Goal: Navigation & Orientation: Find specific page/section

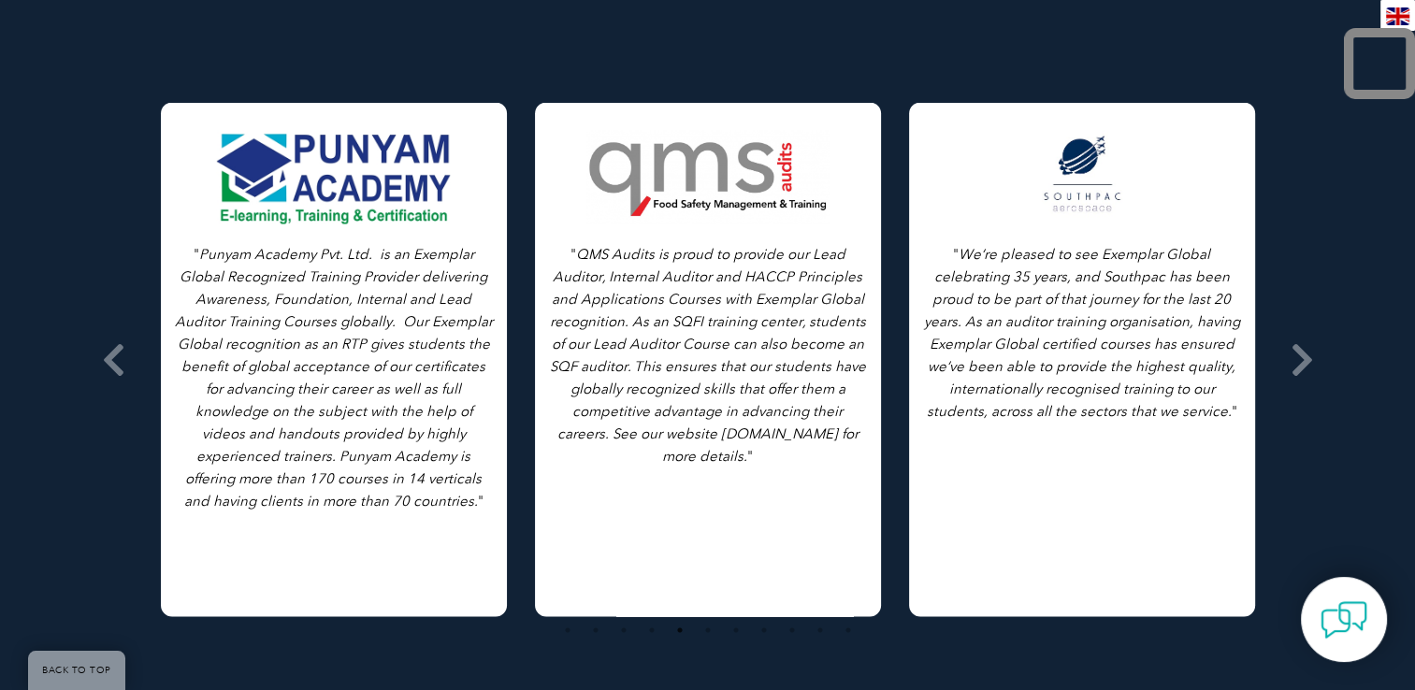
scroll to position [3685, 0]
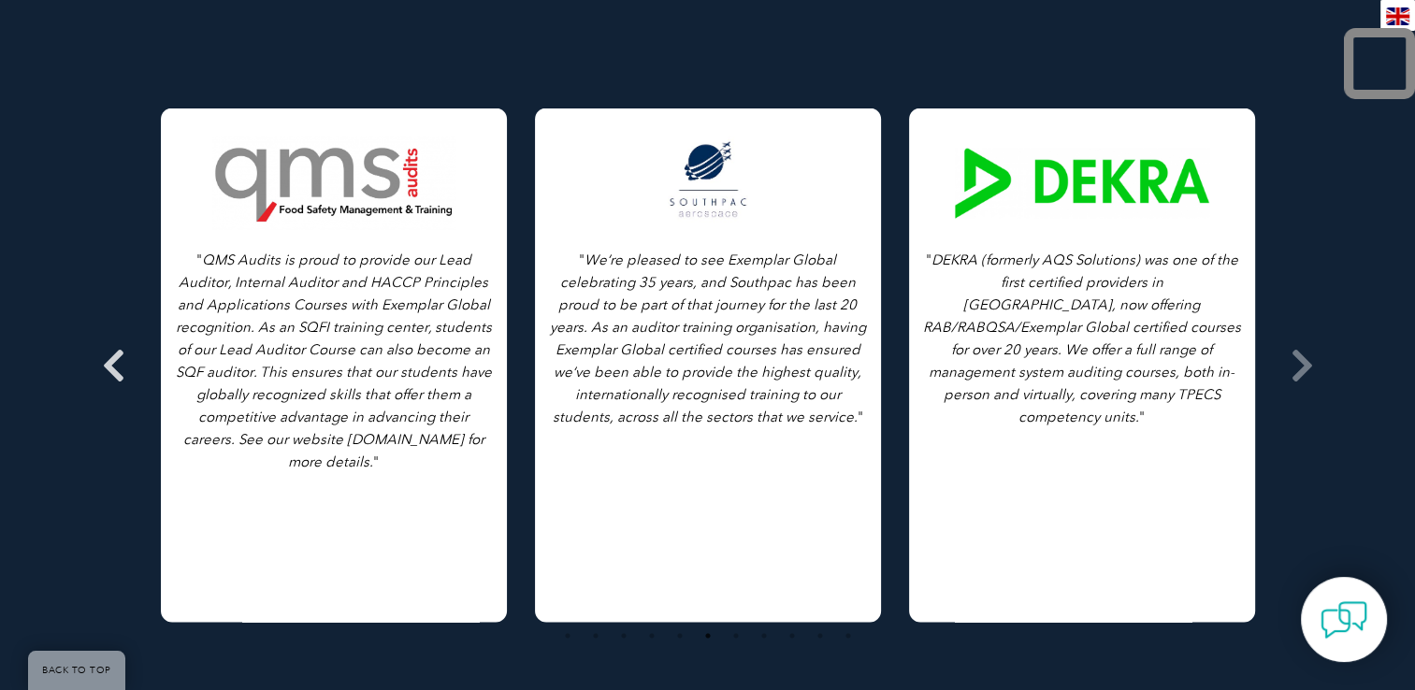
click at [120, 366] on icon at bounding box center [113, 366] width 23 height 0
click at [116, 366] on icon at bounding box center [113, 366] width 23 height 0
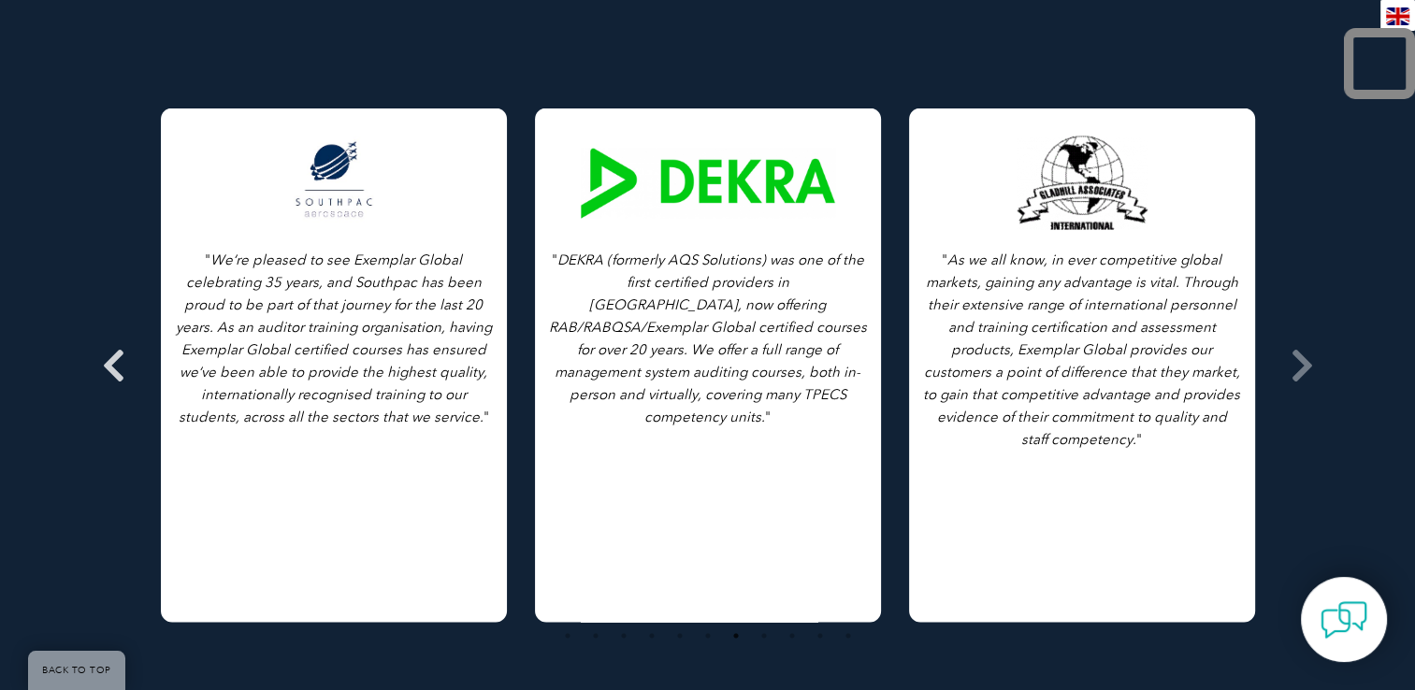
click at [113, 366] on icon at bounding box center [113, 366] width 23 height 0
click at [115, 366] on icon at bounding box center [113, 366] width 23 height 0
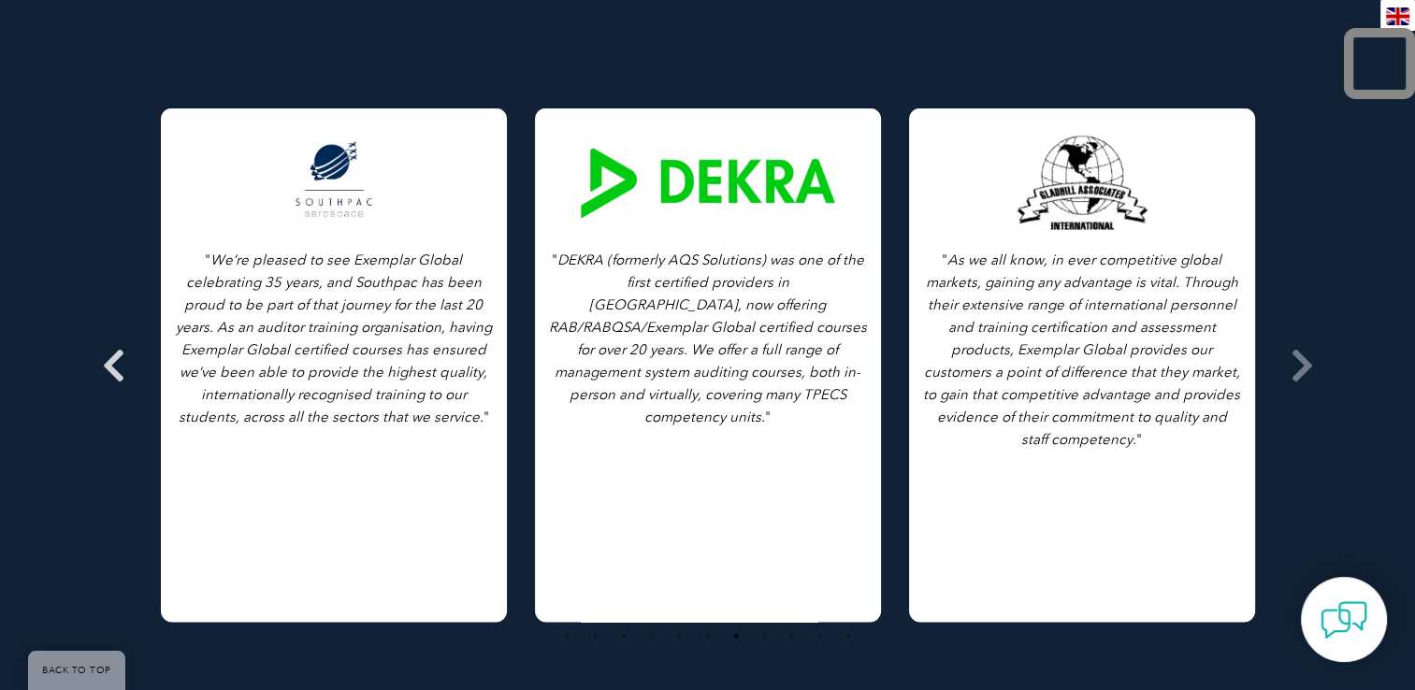
click at [116, 366] on icon at bounding box center [113, 366] width 23 height 0
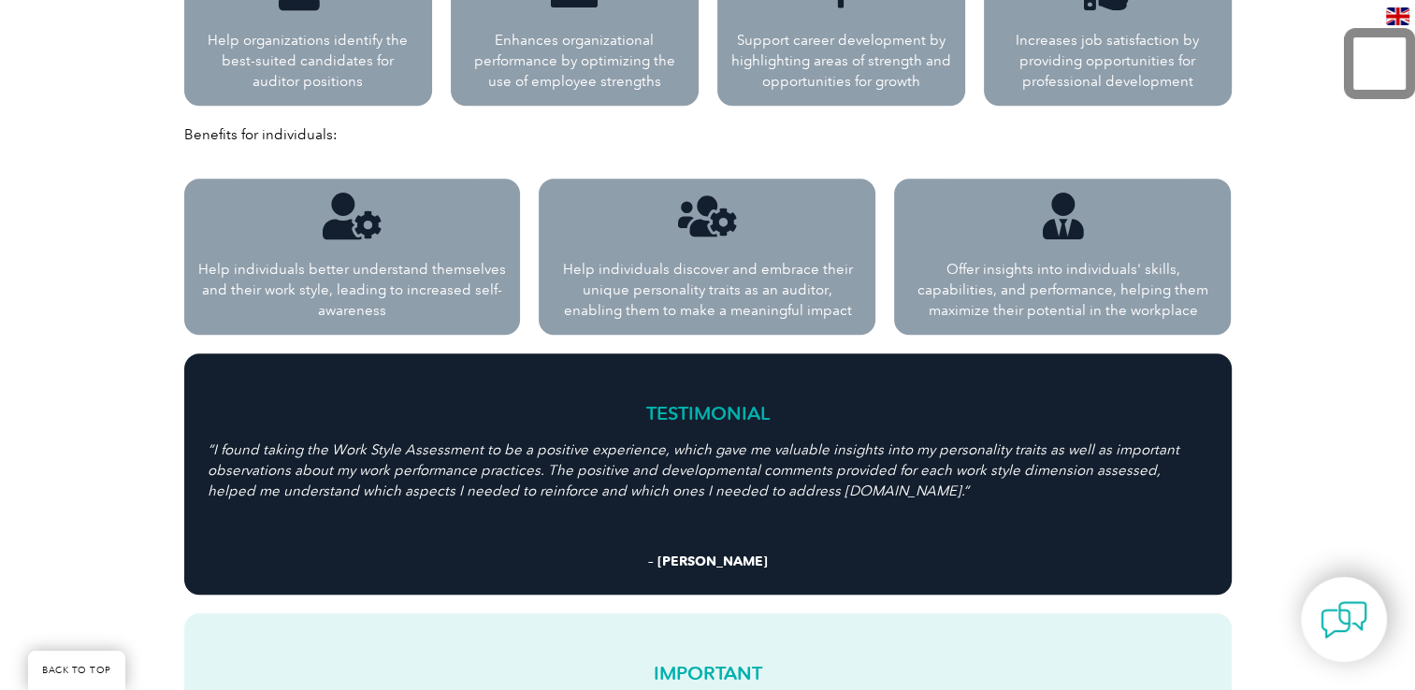
scroll to position [0, 0]
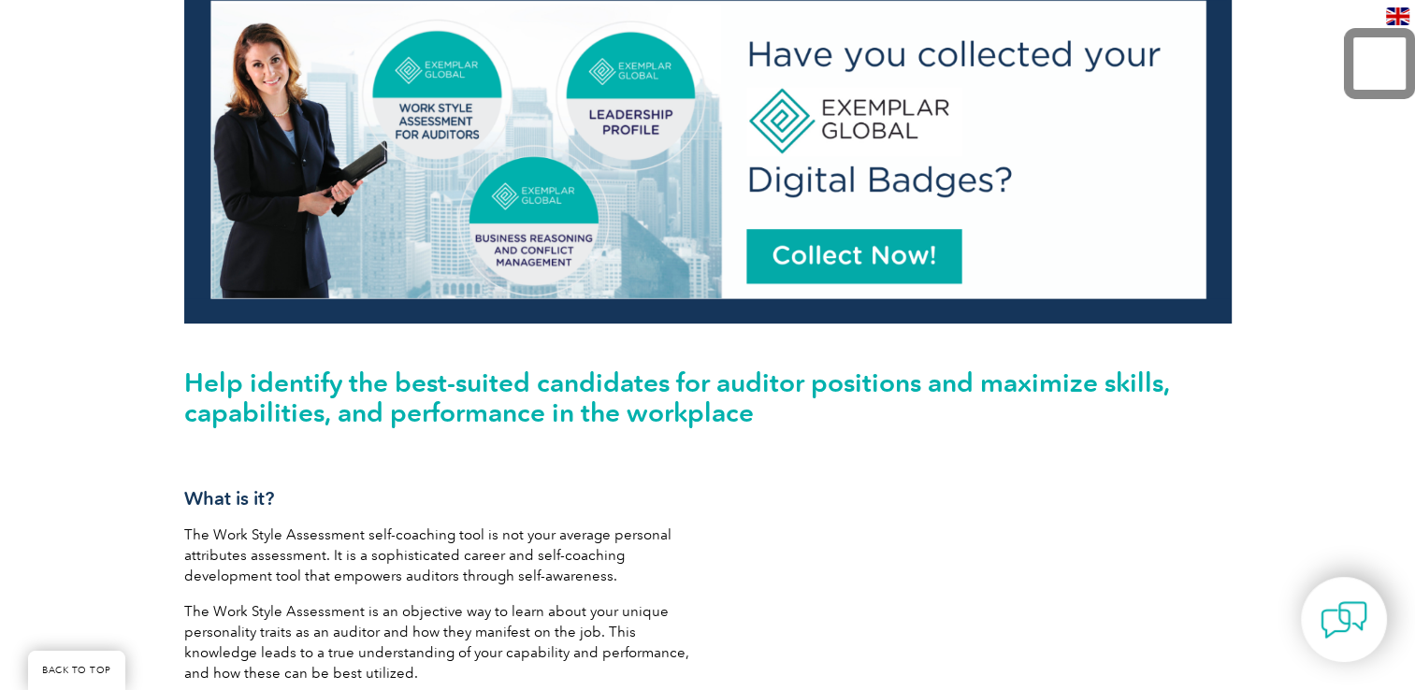
scroll to position [498, 0]
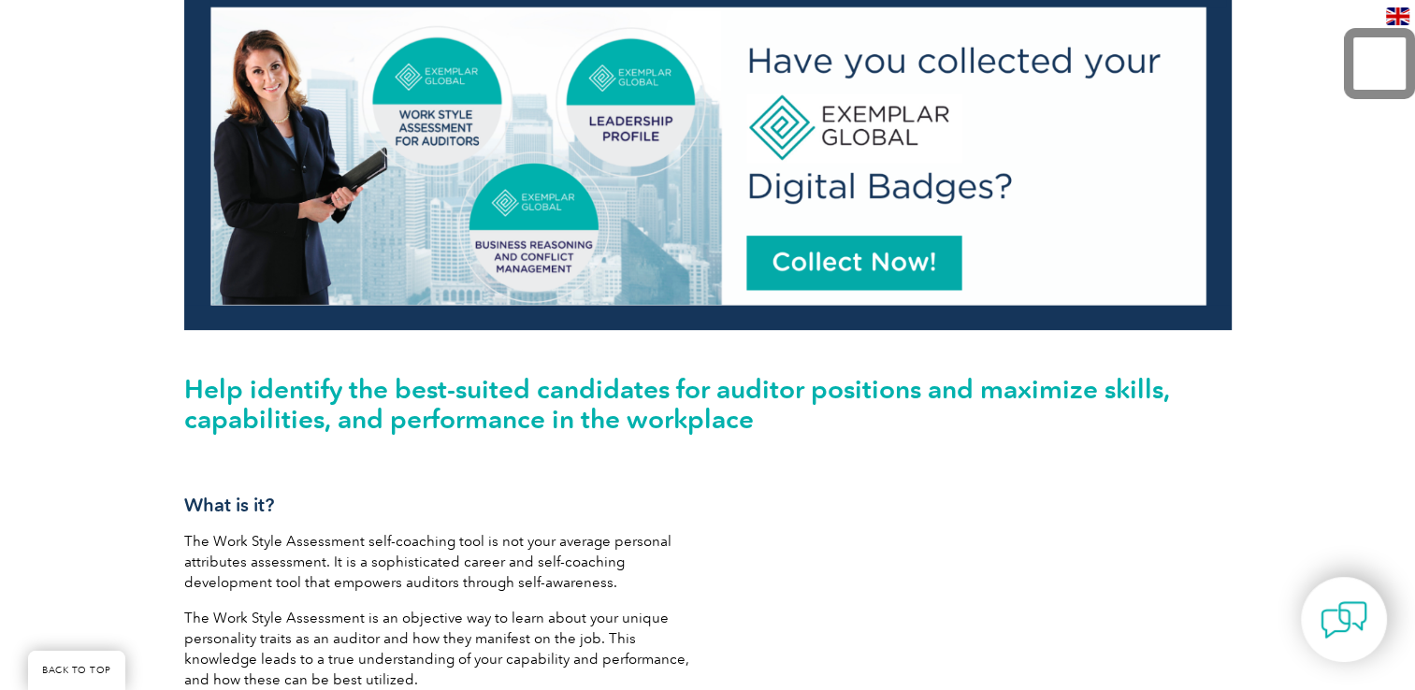
click at [440, 94] on img at bounding box center [708, 155] width 1048 height 349
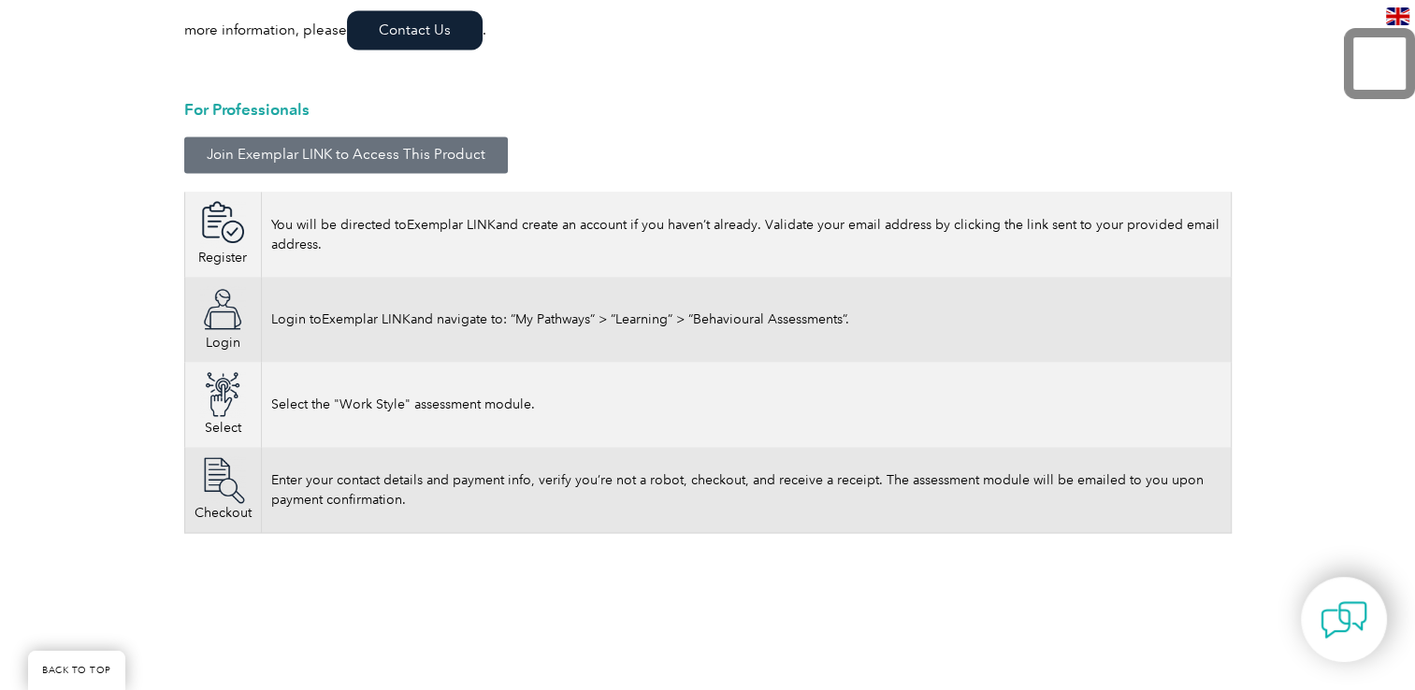
scroll to position [2842, 0]
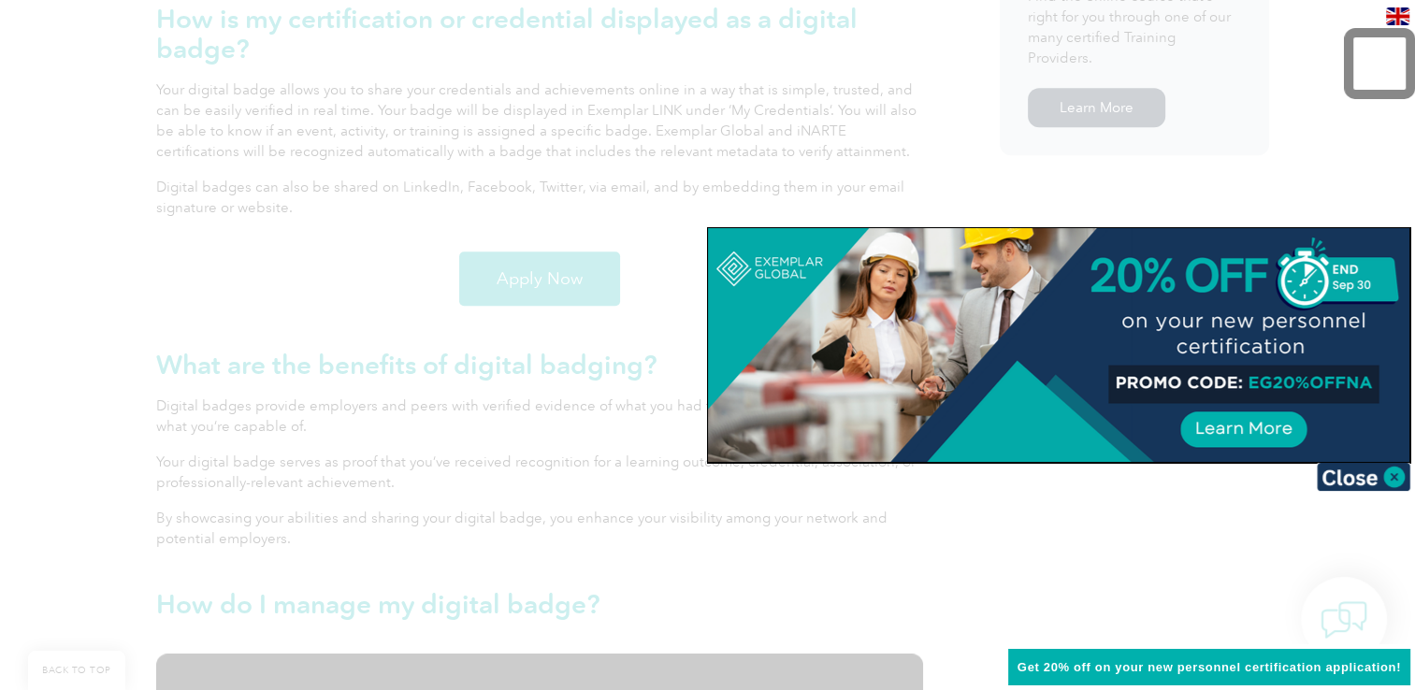
scroll to position [1425, 0]
click at [1392, 477] on img at bounding box center [1364, 477] width 94 height 28
